Goal: Task Accomplishment & Management: Complete application form

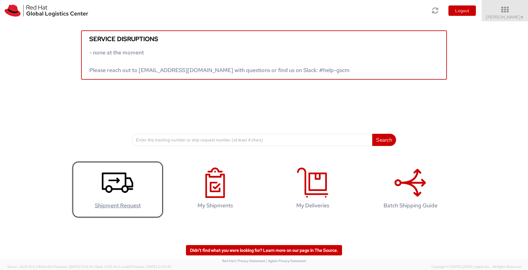
click at [122, 189] on use at bounding box center [117, 183] width 31 height 20
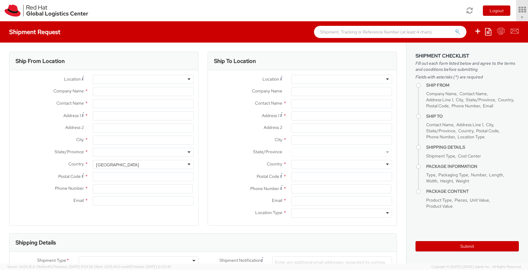
select select "413"
select select
type input "Red Hat"
type input "Christopher Shea"
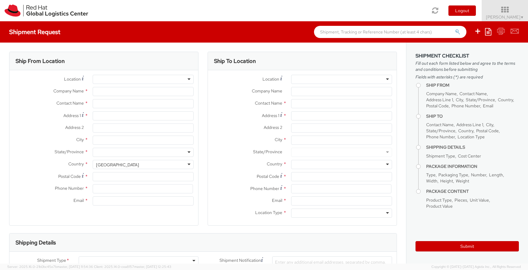
type input "441252363684"
type input "cshea@redhat.com"
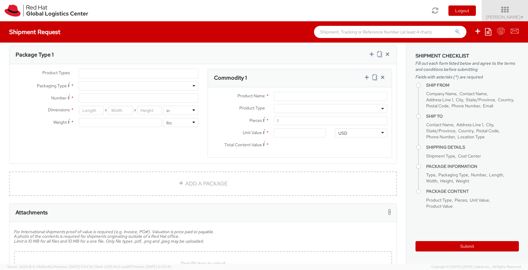
scroll to position [306, 0]
